Goal: Check status: Check status

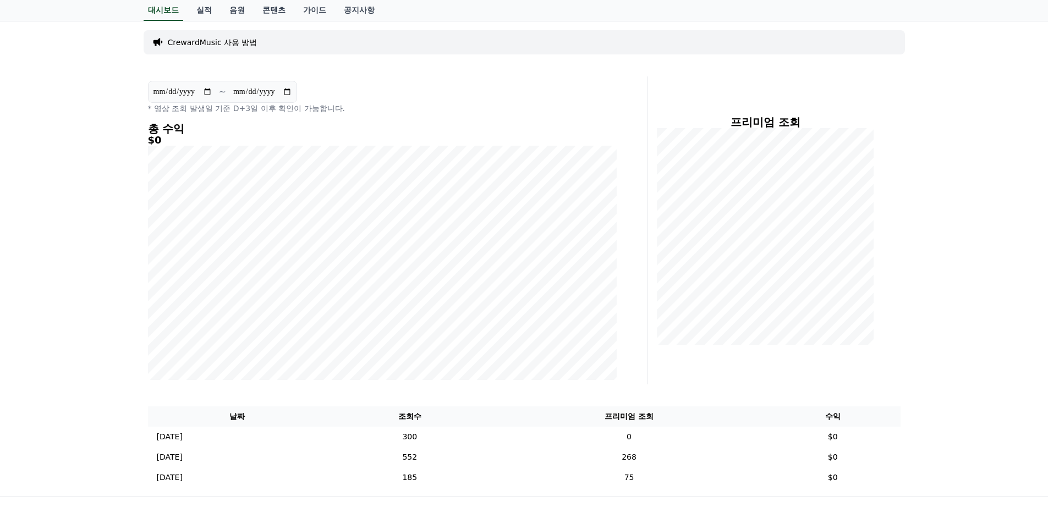
scroll to position [54, 0]
click at [209, 91] on input "**********" at bounding box center [182, 92] width 59 height 12
type input "**********"
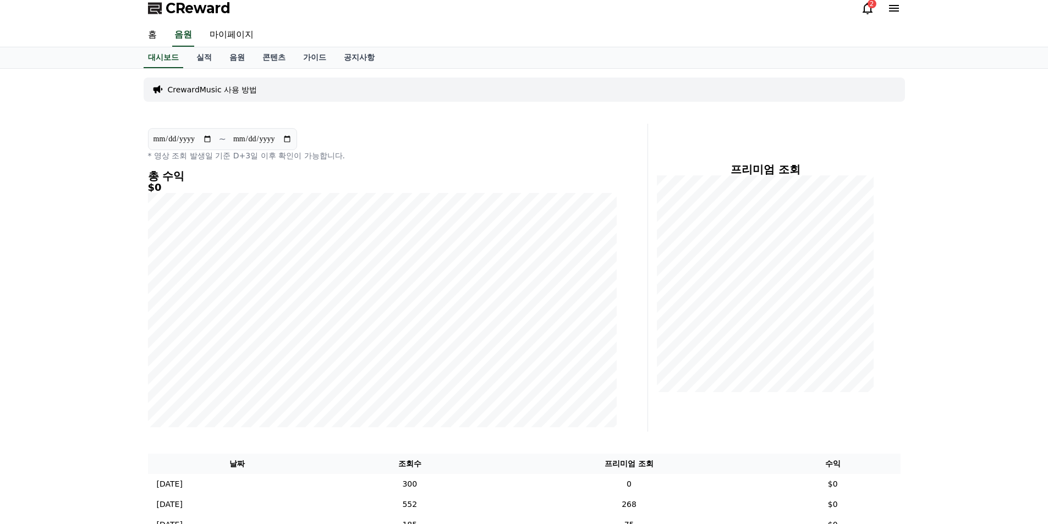
scroll to position [0, 0]
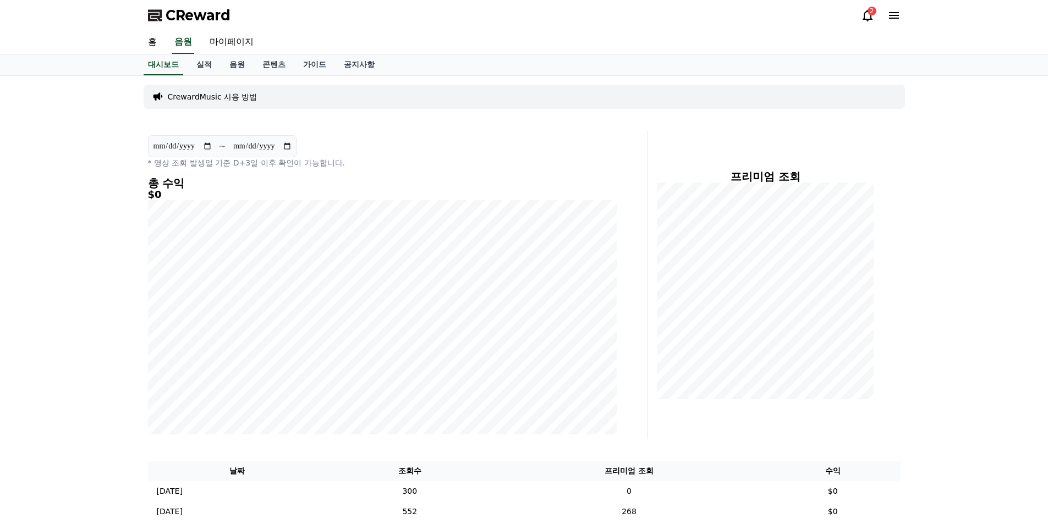
click at [868, 14] on icon at bounding box center [867, 15] width 13 height 13
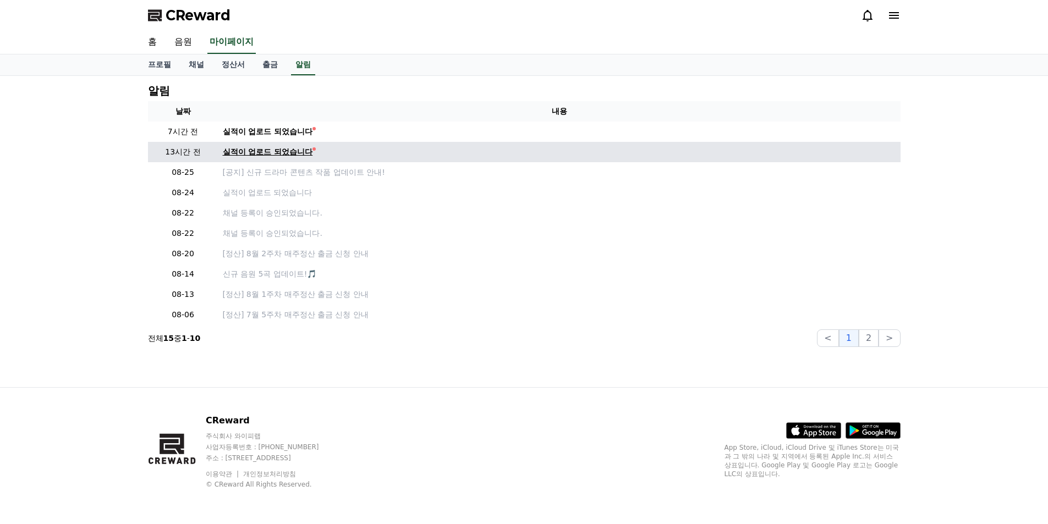
click at [277, 152] on div "실적이 업로드 되었습니다" at bounding box center [268, 152] width 90 height 12
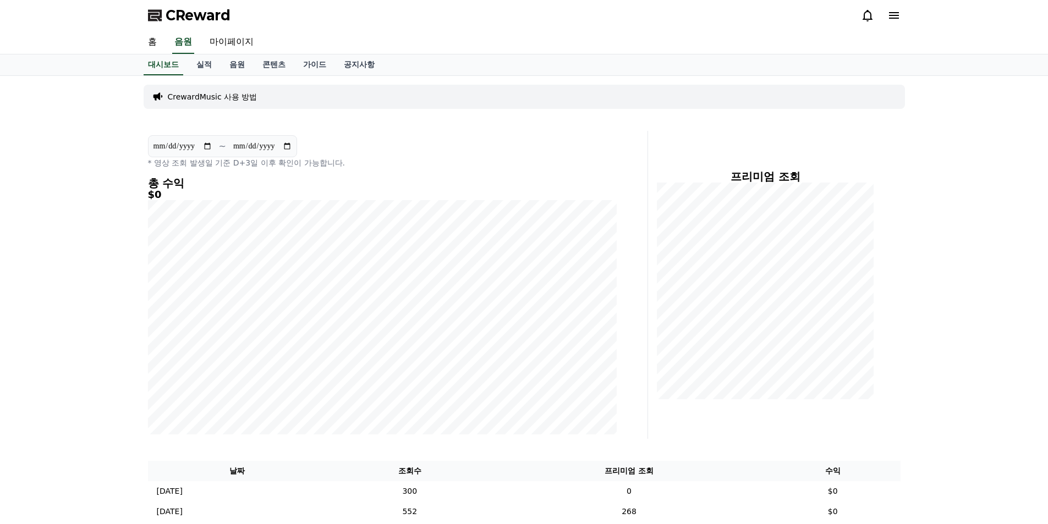
click at [871, 15] on icon at bounding box center [868, 16] width 10 height 12
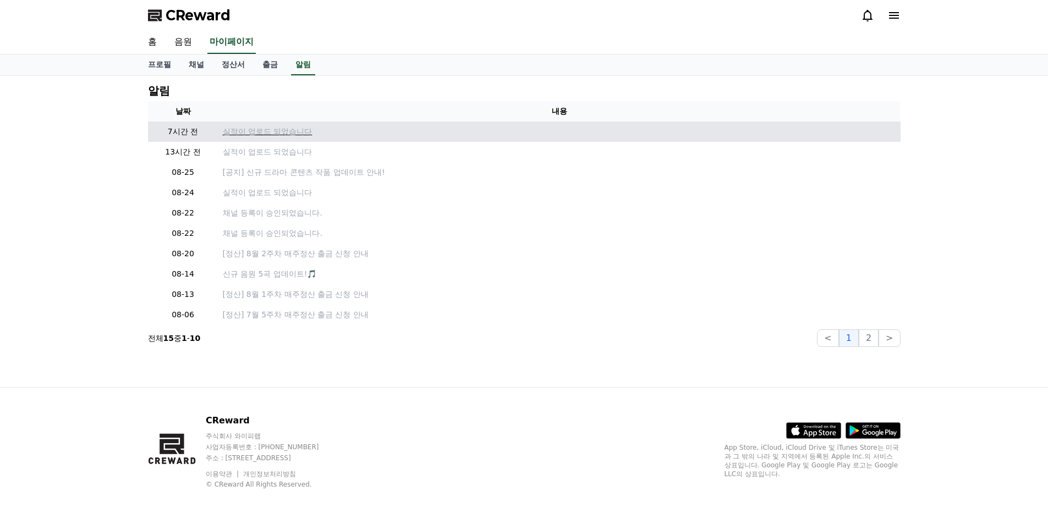
click at [253, 132] on p "실적이 업로드 되었습니다" at bounding box center [560, 132] width 674 height 12
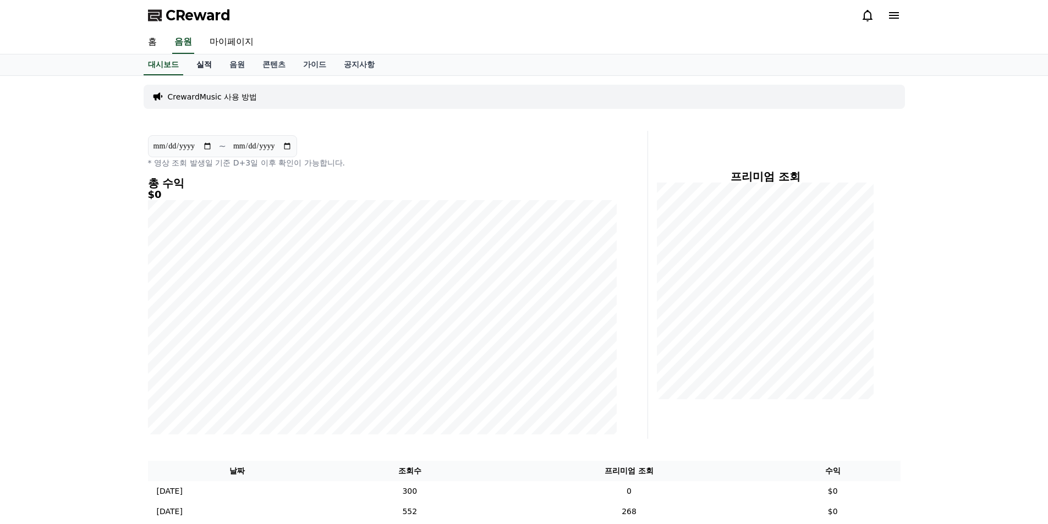
click at [203, 65] on link "실적" at bounding box center [204, 64] width 33 height 21
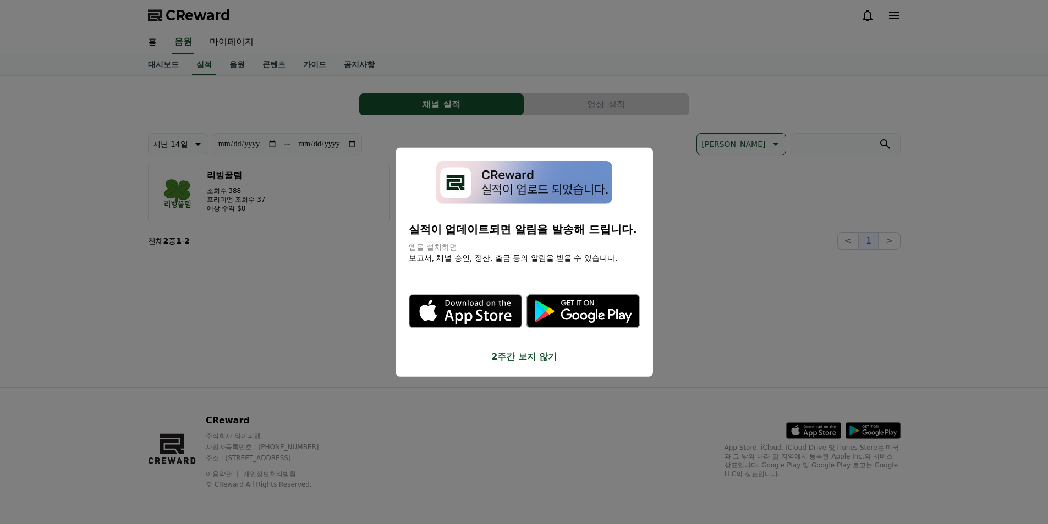
click at [543, 357] on button "2주간 보지 않기" at bounding box center [524, 357] width 231 height 13
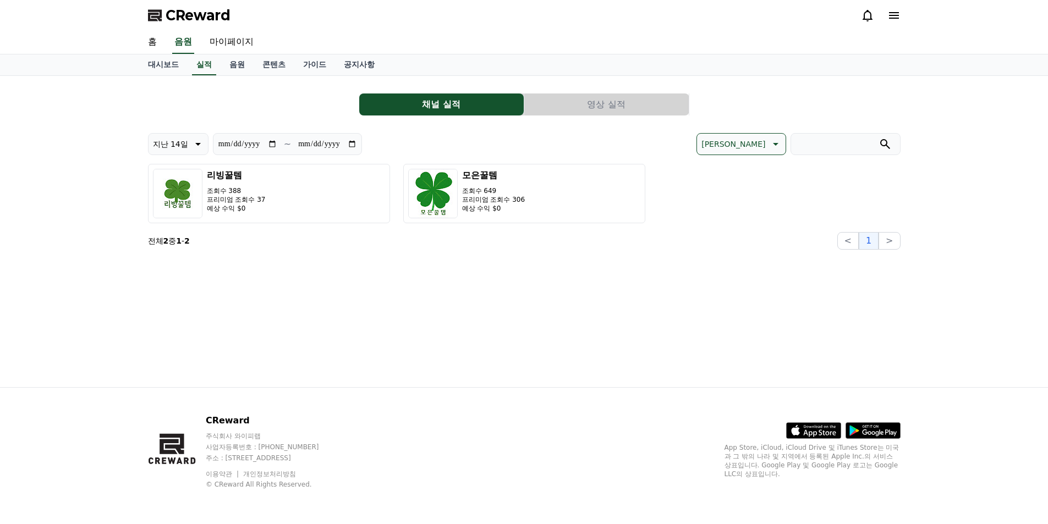
click at [611, 106] on button "영상 실적" at bounding box center [606, 105] width 165 height 22
